Goal: Communication & Community: Answer question/provide support

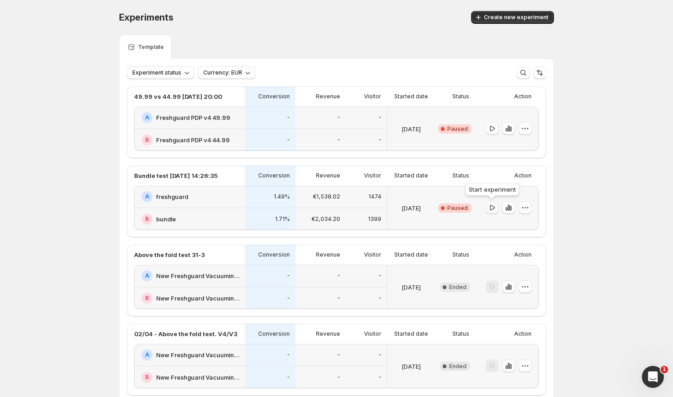
click at [492, 210] on icon "button" at bounding box center [491, 207] width 9 height 9
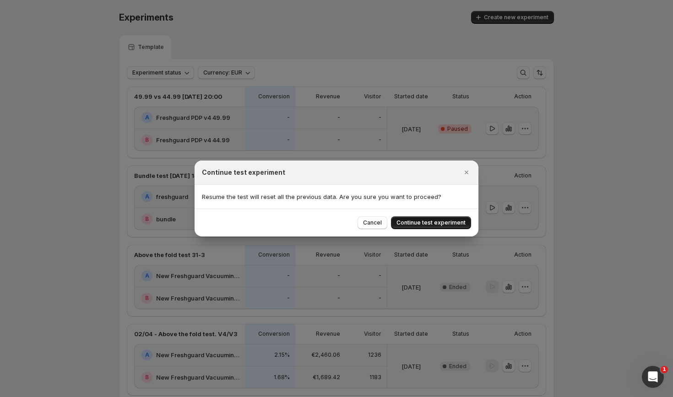
click at [441, 224] on span "Continue test experiment" at bounding box center [430, 222] width 69 height 7
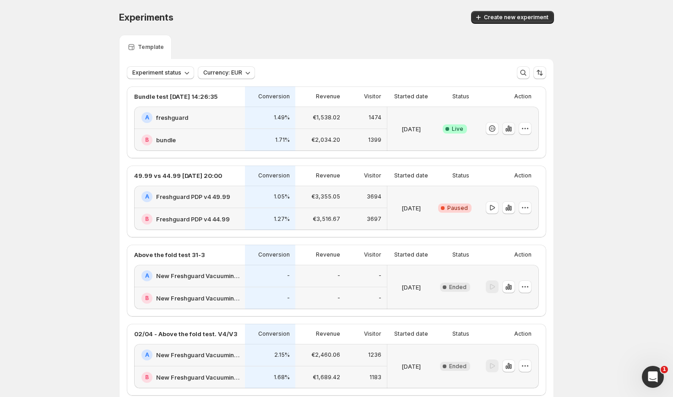
click at [512, 127] on icon "button" at bounding box center [508, 128] width 9 height 9
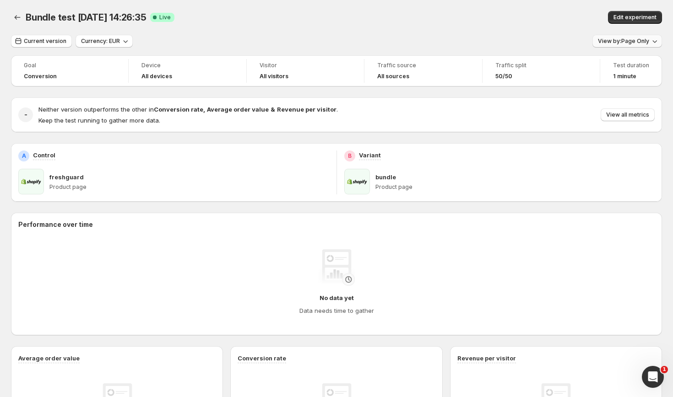
click at [650, 43] on icon "button" at bounding box center [654, 41] width 9 height 9
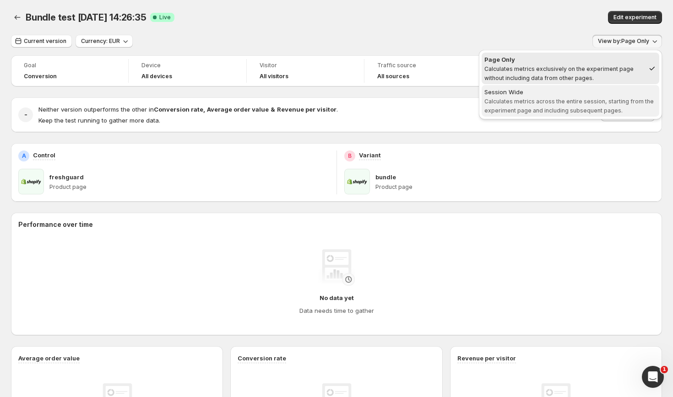
click at [561, 103] on span "Calculates metrics across the entire session, starting from the experiment page…" at bounding box center [568, 106] width 169 height 16
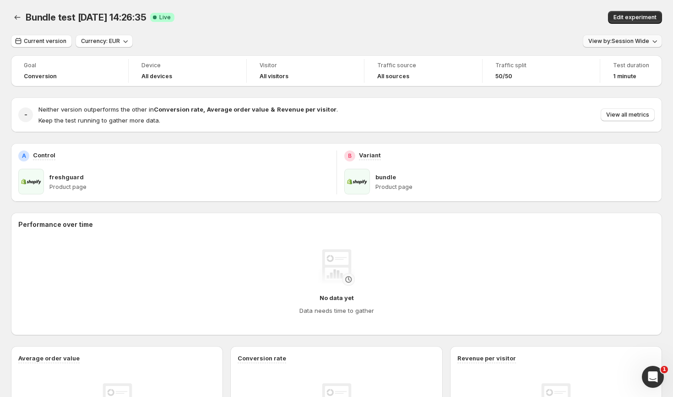
click at [622, 41] on span "View by: Session Wide" at bounding box center [618, 41] width 61 height 7
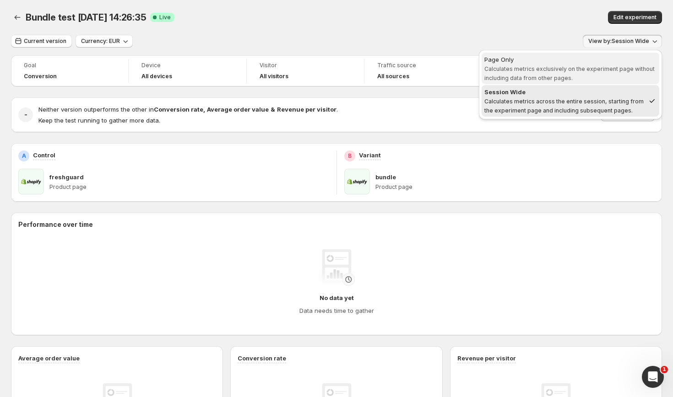
click at [578, 76] on span "Page Only Calculates metrics exclusively on the experiment page without includi…" at bounding box center [570, 68] width 172 height 27
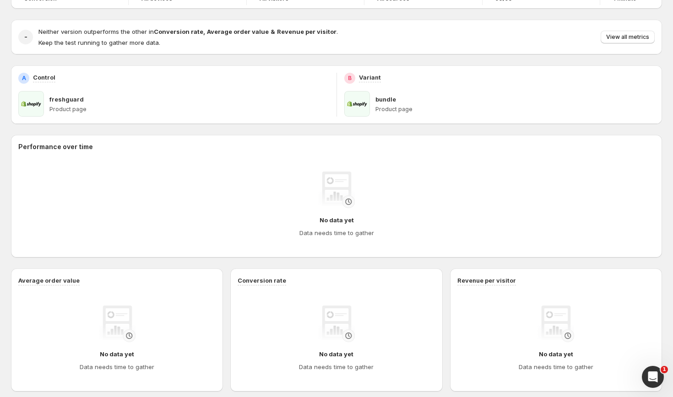
scroll to position [110, 0]
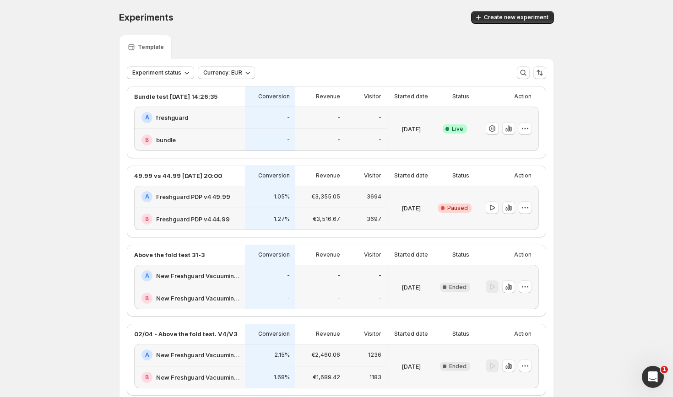
click at [652, 376] on icon "Open Intercom Messenger" at bounding box center [652, 377] width 15 height 15
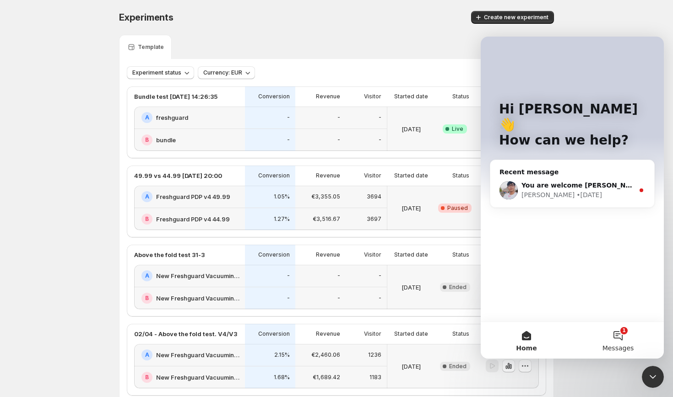
click at [618, 339] on button "1 Messages" at bounding box center [618, 340] width 92 height 37
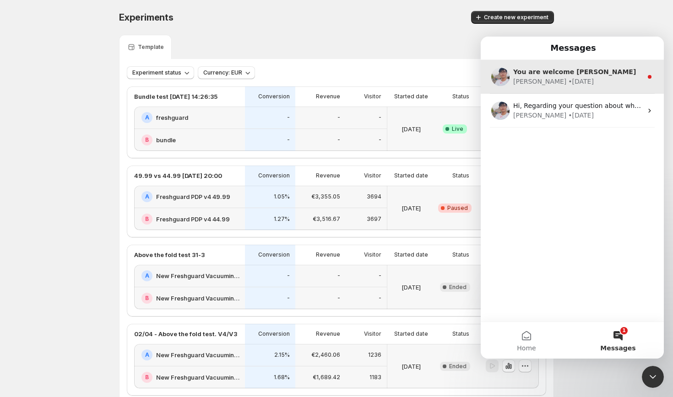
click at [568, 77] on div "• [DATE]" at bounding box center [581, 82] width 26 height 10
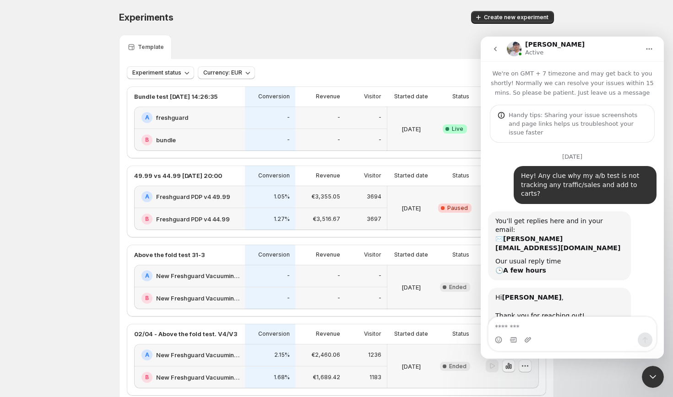
scroll to position [96, 0]
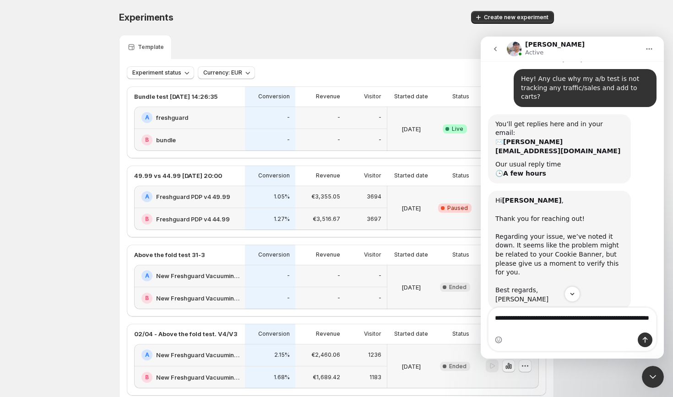
type textarea "**********"
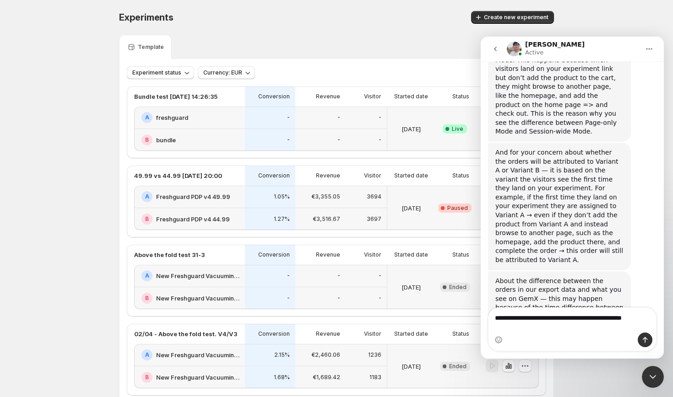
scroll to position [5939, 0]
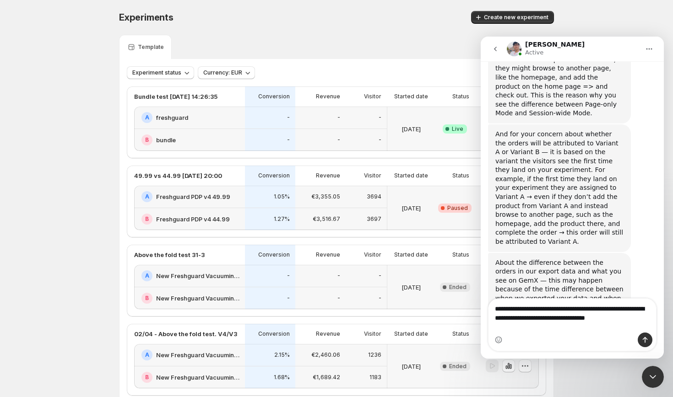
type textarea "**********"
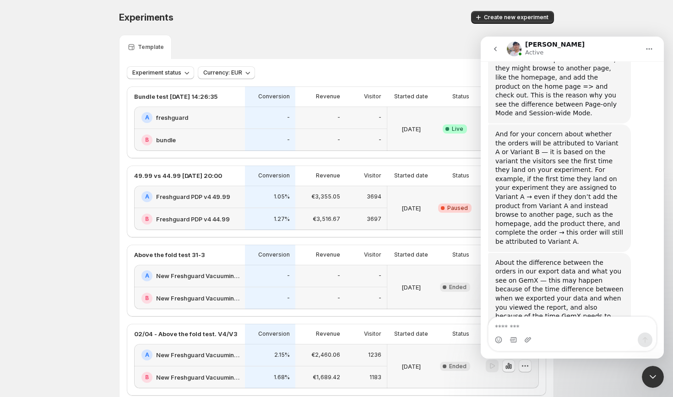
scroll to position [5969, 0]
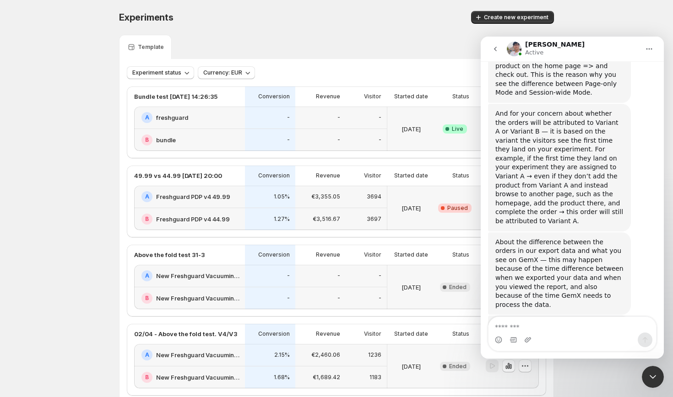
click at [646, 381] on div "Close Intercom Messenger" at bounding box center [652, 377] width 22 height 22
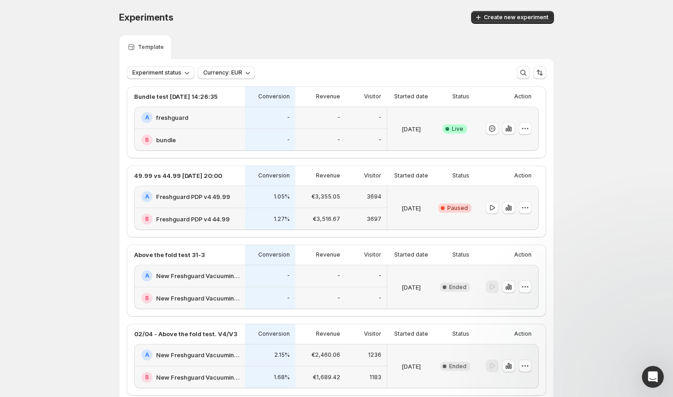
scroll to position [5115, 0]
